Goal: Information Seeking & Learning: Learn about a topic

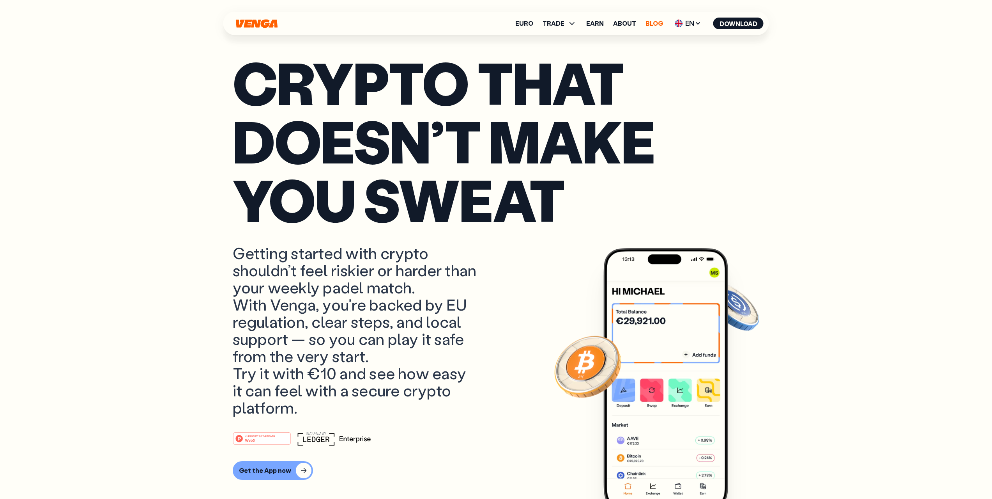
click at [658, 25] on link "Blog" at bounding box center [655, 23] width 18 height 6
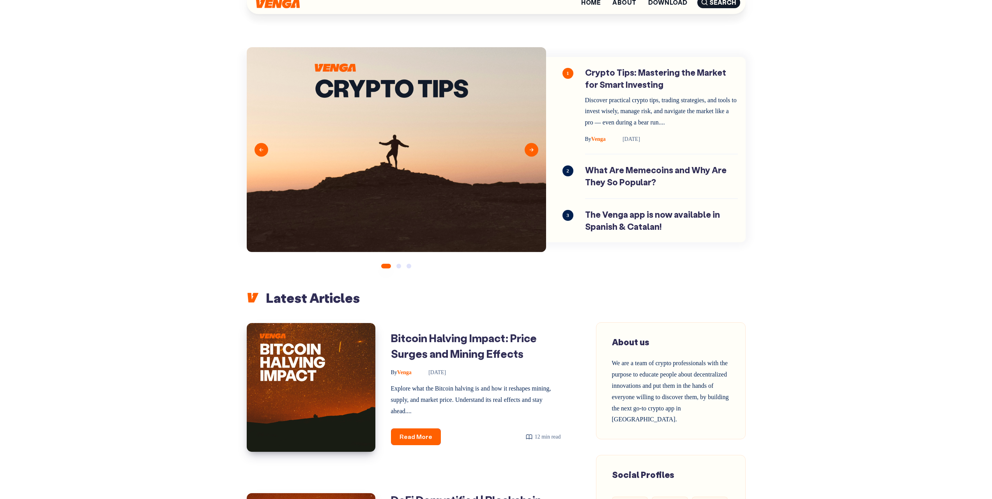
scroll to position [39, 0]
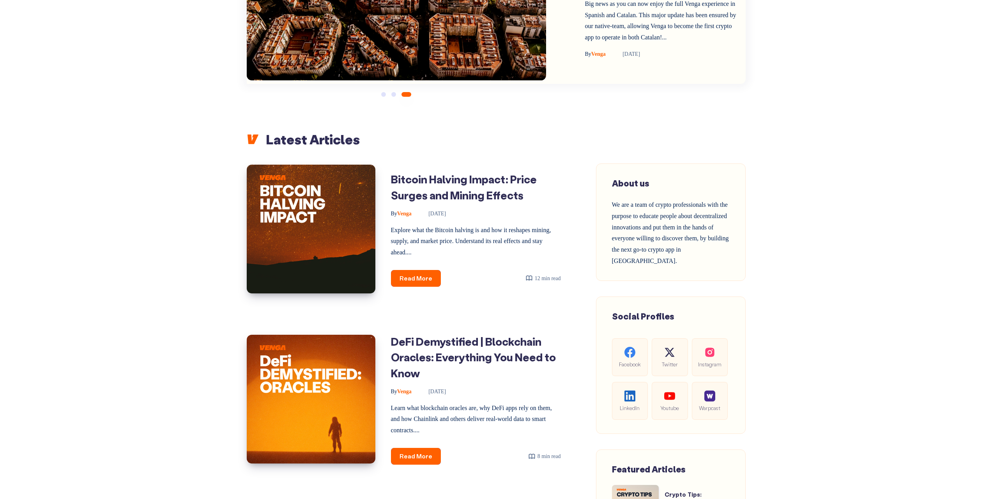
scroll to position [273, 0]
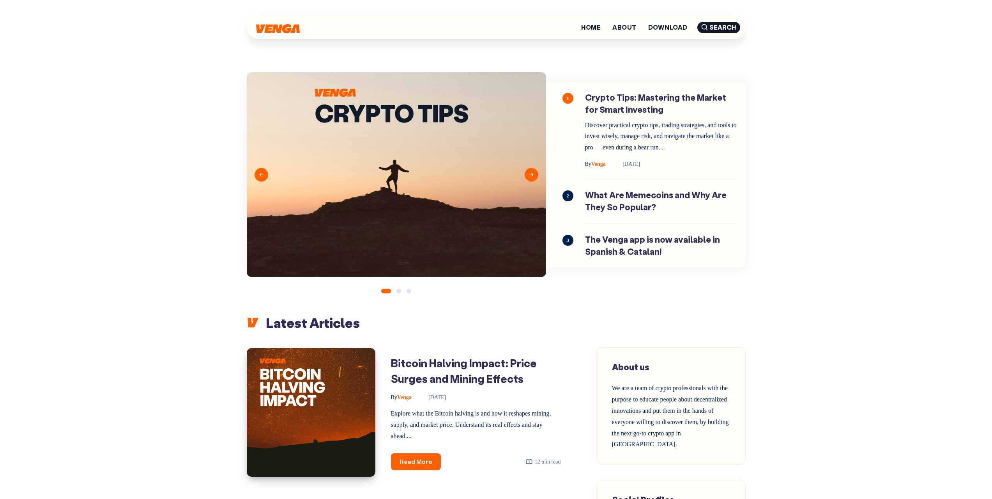
click at [279, 39] on div "Home About Download Search" at bounding box center [496, 27] width 499 height 55
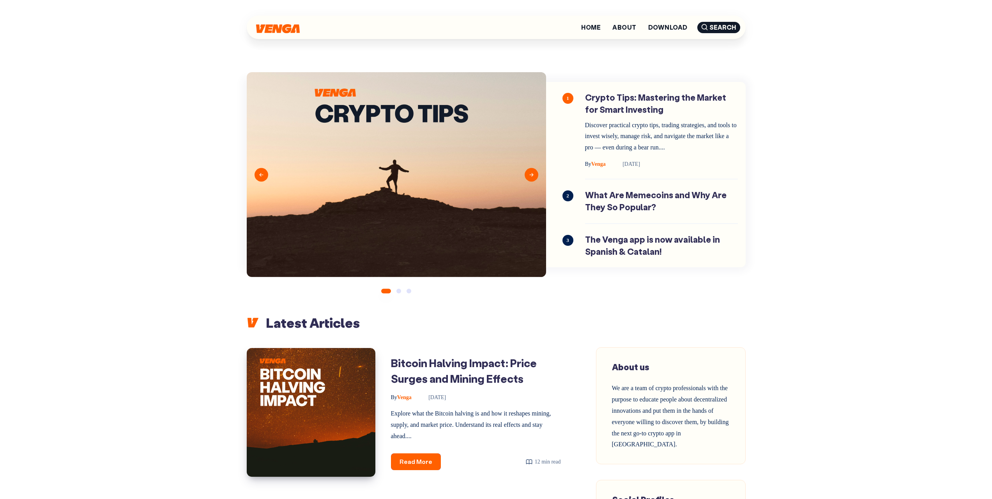
drag, startPoint x: 895, startPoint y: 110, endPoint x: 804, endPoint y: 27, distance: 123.1
drag, startPoint x: 967, startPoint y: 207, endPoint x: 902, endPoint y: 50, distance: 169.8
